Goal: Information Seeking & Learning: Learn about a topic

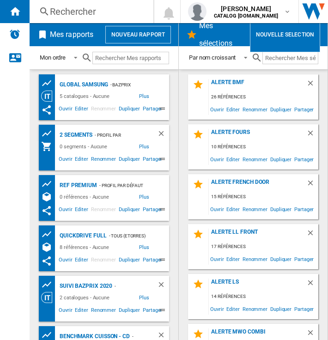
click at [66, 9] on div "Rechercher" at bounding box center [89, 11] width 79 height 13
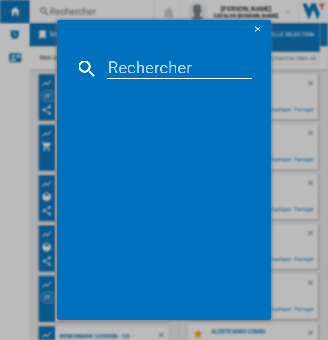
click at [128, 65] on input at bounding box center [179, 68] width 145 height 22
paste input "RB53DG706AS9"
type input "RB53DG706AS9"
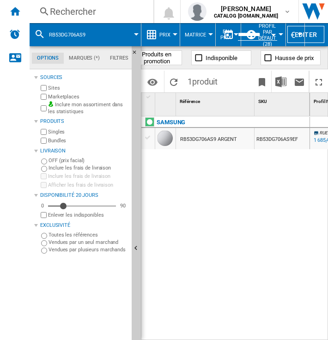
click at [169, 33] on span "Prix" at bounding box center [164, 35] width 11 height 6
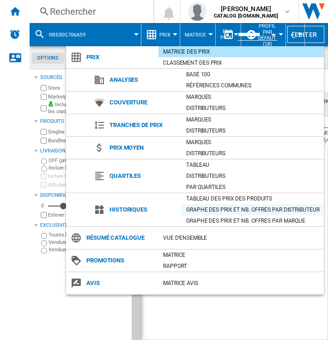
click at [195, 206] on div "Graphe des prix et nb. offres par distributeur" at bounding box center [253, 209] width 142 height 9
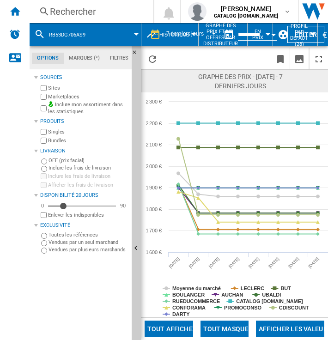
click at [63, 96] on label "Marketplaces" at bounding box center [88, 96] width 80 height 7
click at [133, 50] on ng-md-icon "Masquer" at bounding box center [137, 54] width 11 height 11
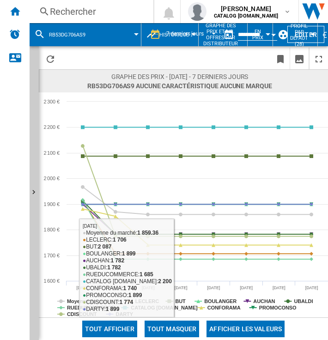
click at [174, 329] on button "Tout masquer" at bounding box center [172, 329] width 55 height 17
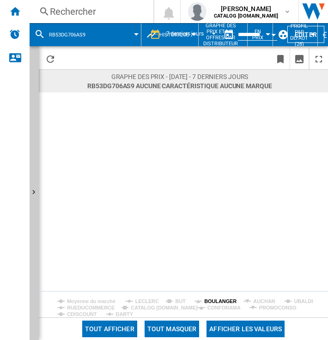
click at [227, 300] on tspan "BOULANGER" at bounding box center [220, 301] width 32 height 6
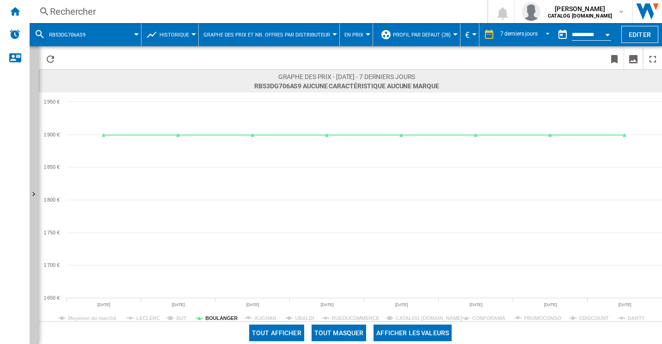
click at [598, 34] on input "**********" at bounding box center [591, 36] width 39 height 8
click at [535, 34] on div "7 derniers jours" at bounding box center [518, 34] width 37 height 6
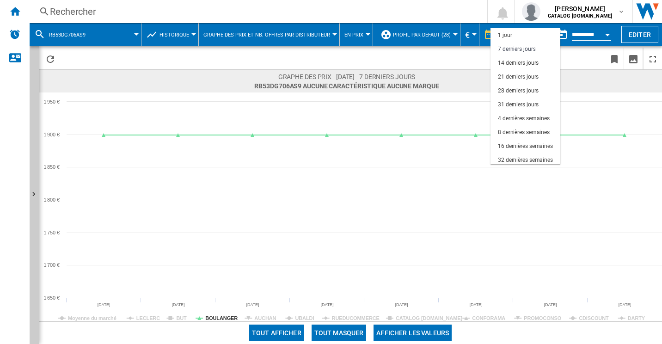
scroll to position [14, 0]
click at [531, 53] on div "14 derniers jours" at bounding box center [518, 49] width 41 height 8
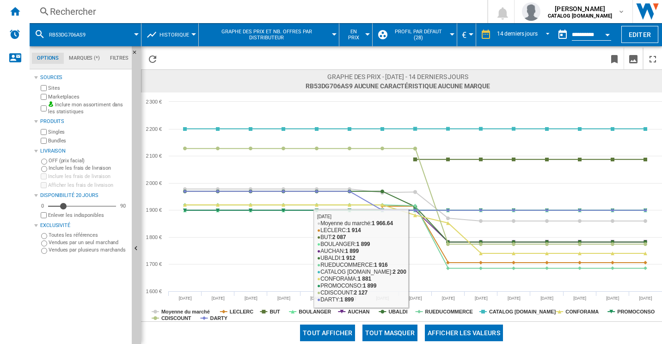
click at [404, 333] on button "Tout masquer" at bounding box center [389, 332] width 55 height 17
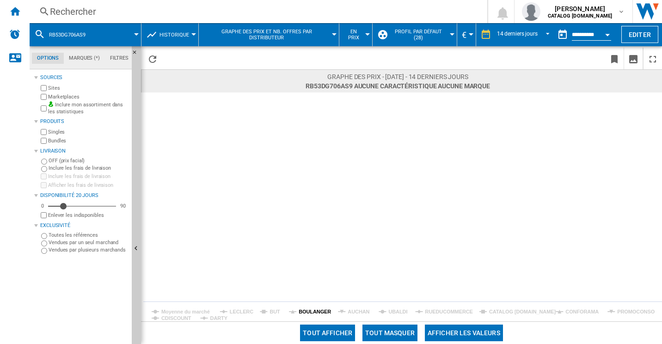
click at [307, 313] on tspan "BOULANGER" at bounding box center [314, 312] width 32 height 6
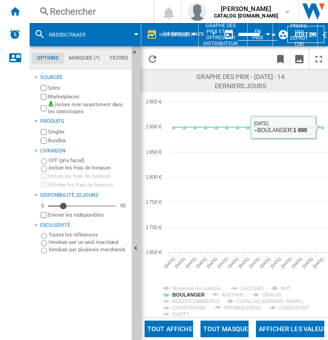
click at [94, 19] on div "Rechercher Rechercher 0 sofiane mahraoui CATALOG SAMSUNG.FR CATALOG SAMSUNG.FR …" at bounding box center [179, 11] width 298 height 23
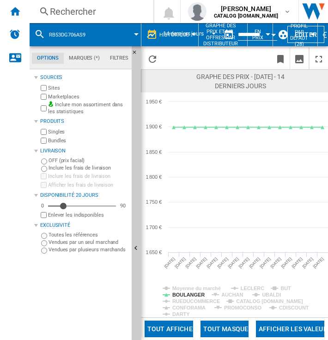
click at [90, 15] on div "Rechercher" at bounding box center [89, 11] width 79 height 13
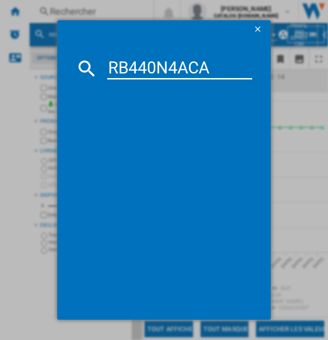
type input "RB440N4ACA"
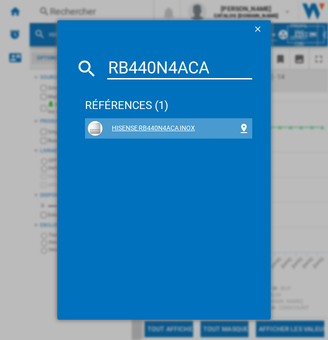
click at [160, 129] on div "HISENSE RB440N4ACA INOX" at bounding box center [171, 128] width 136 height 9
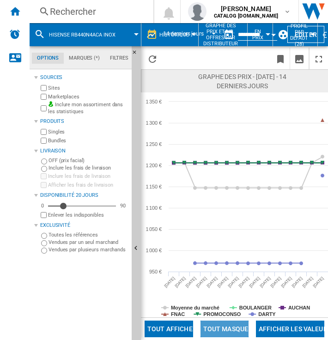
click at [230, 331] on button "Tout masquer" at bounding box center [225, 329] width 48 height 17
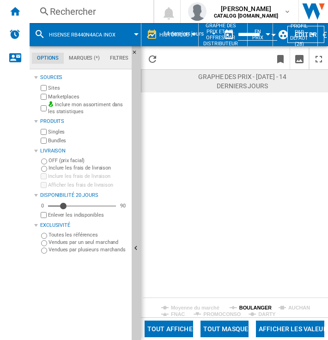
click at [253, 309] on tspan "BOULANGER" at bounding box center [255, 308] width 32 height 6
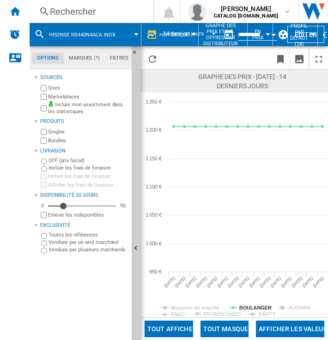
click at [91, 5] on div "Rechercher" at bounding box center [89, 11] width 79 height 13
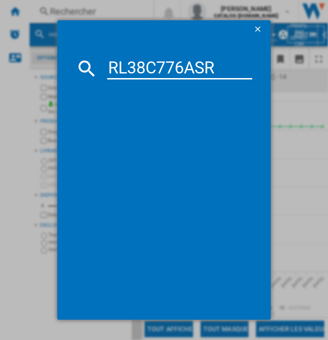
type input "RL38C776ASR"
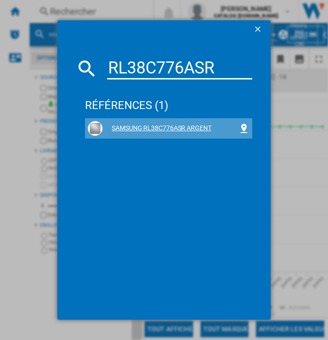
click at [185, 124] on div "SAMSUNG RL38C776ASR ARGENT" at bounding box center [171, 128] width 136 height 9
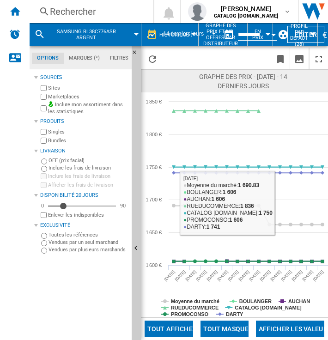
click at [220, 332] on button "Tout masquer" at bounding box center [225, 329] width 48 height 17
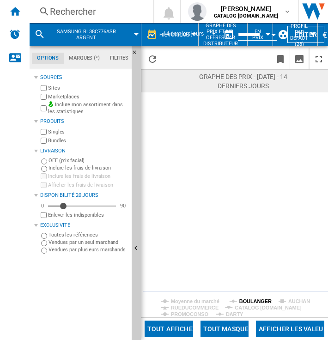
click at [252, 298] on tspan "BOULANGER" at bounding box center [255, 301] width 32 height 6
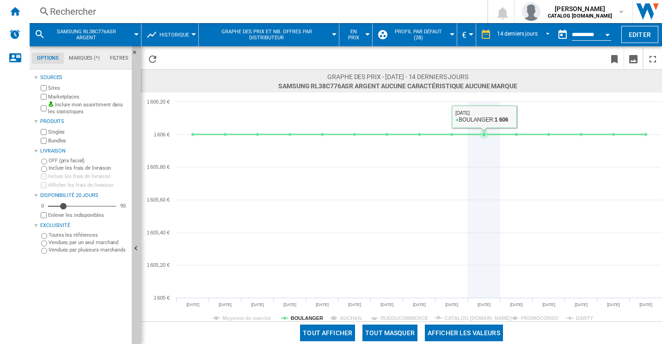
click at [484, 174] on icon at bounding box center [484, 200] width 0 height 196
